Goal: Find contact information: Find contact information

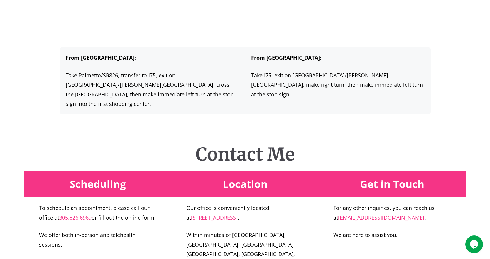
scroll to position [459, 0]
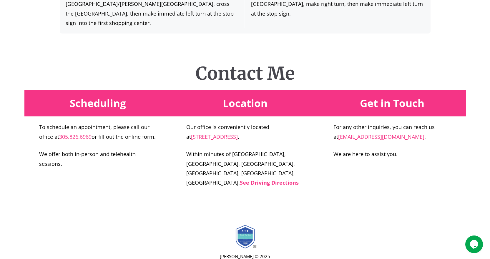
click at [403, 128] on p "For any other inquiries, you can reach us at gofficephd@gmail.com ." at bounding box center [393, 131] width 118 height 19
